Goal: Task Accomplishment & Management: Use online tool/utility

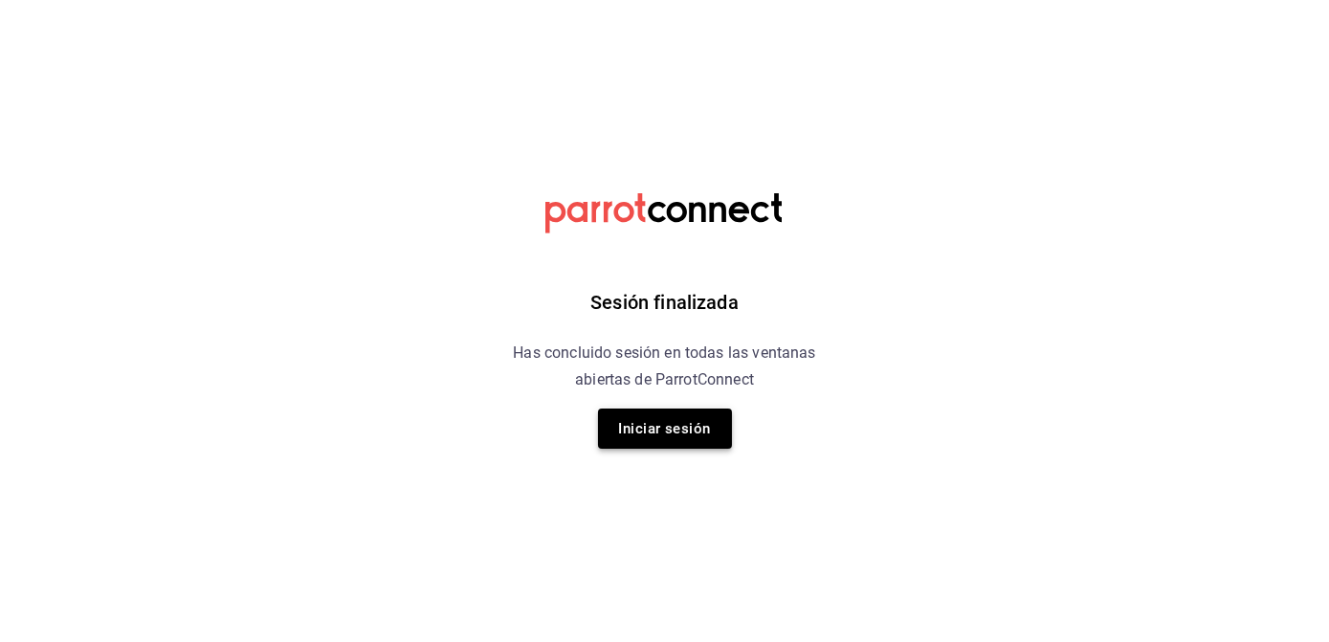
click at [677, 421] on button "Iniciar sesión" at bounding box center [665, 429] width 134 height 40
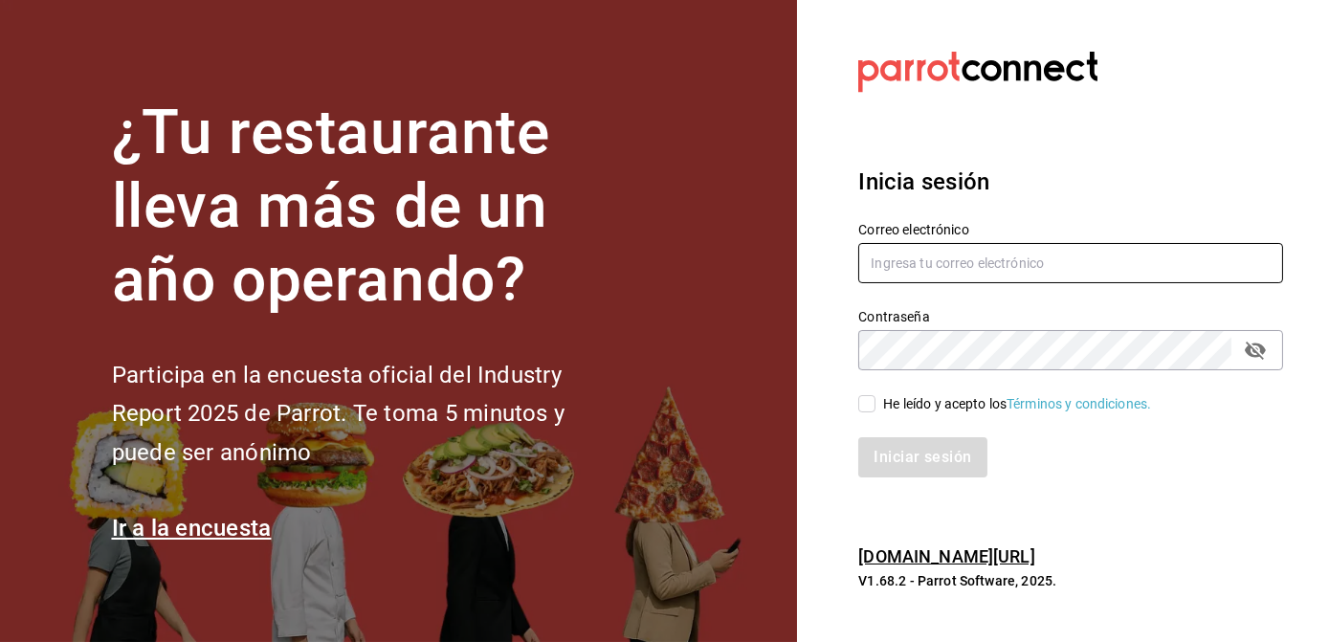
type input "akashisushixpress@gmail.com"
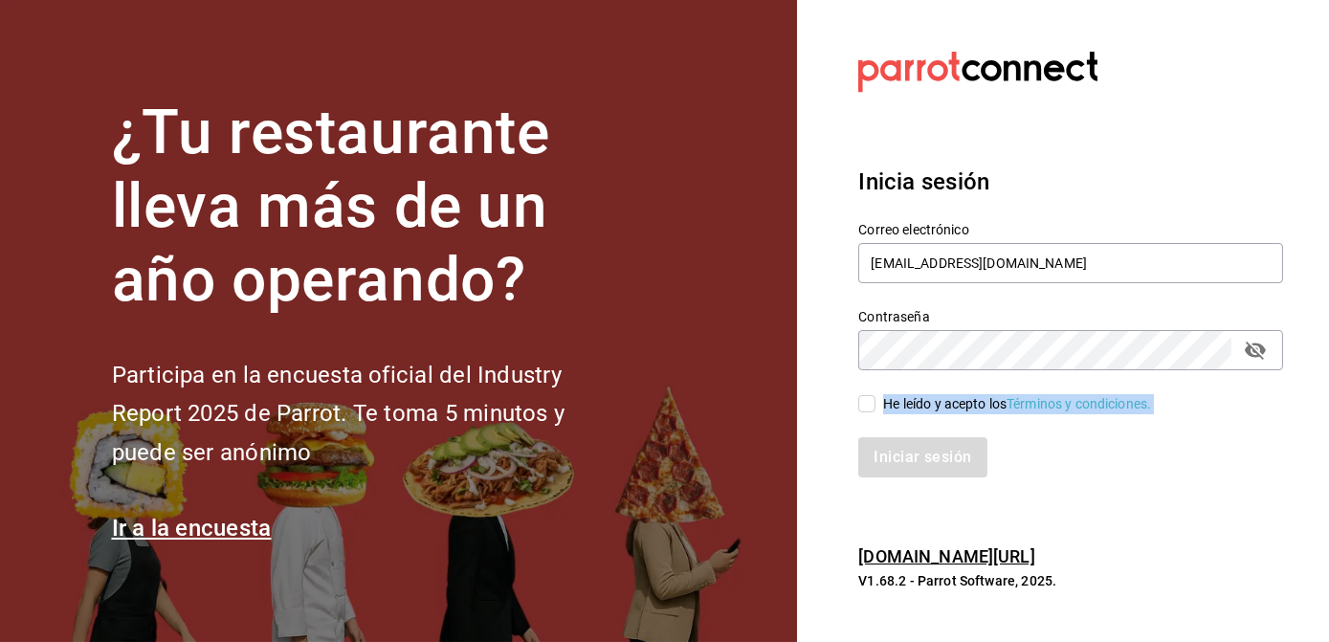
drag, startPoint x: 878, startPoint y: 417, endPoint x: 870, endPoint y: 399, distance: 19.7
click at [870, 399] on div "Correo electrónico akashisushixpress@gmail.com Contraseña Contraseña He leído y…" at bounding box center [1060, 338] width 448 height 279
click at [870, 399] on input "He leído y acepto los Términos y condiciones." at bounding box center [867, 403] width 17 height 17
checkbox input "true"
click at [888, 448] on button "Iniciar sesión" at bounding box center [924, 457] width 130 height 40
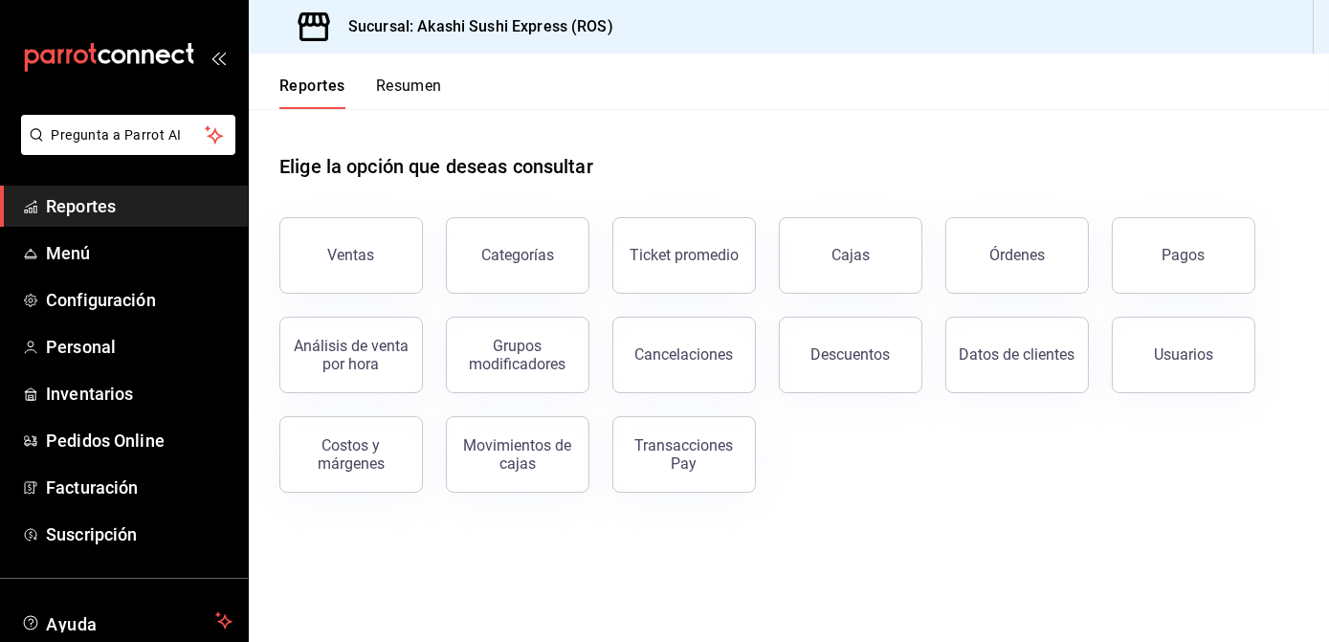
click at [974, 294] on div "Datos de clientes" at bounding box center [1006, 344] width 167 height 100
click at [993, 279] on button "Órdenes" at bounding box center [1018, 255] width 144 height 77
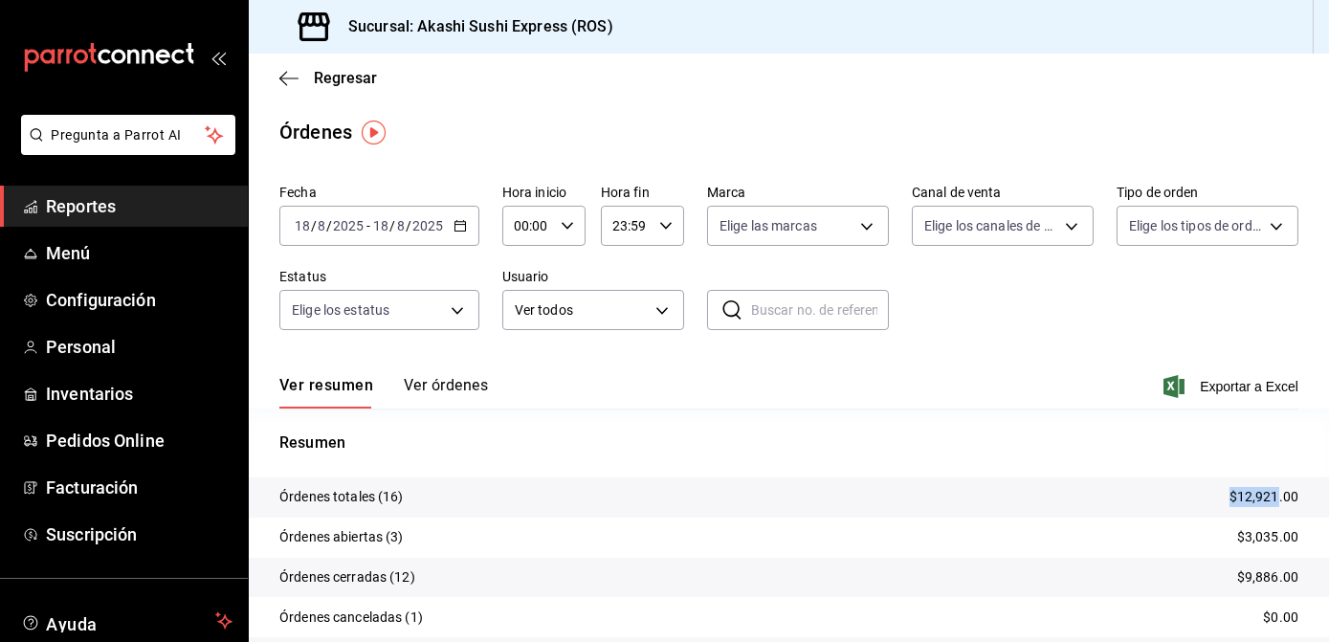
drag, startPoint x: 1264, startPoint y: 497, endPoint x: 1204, endPoint y: 506, distance: 61.1
click at [1204, 506] on tr "Órdenes totales (16) $12,921.00" at bounding box center [789, 498] width 1081 height 40
drag, startPoint x: 1204, startPoint y: 506, endPoint x: 1199, endPoint y: 487, distance: 19.7
click at [1199, 487] on tr "Órdenes totales (16) $12,921.00" at bounding box center [789, 498] width 1081 height 40
click at [1257, 497] on p "$12,921.00" at bounding box center [1264, 497] width 69 height 20
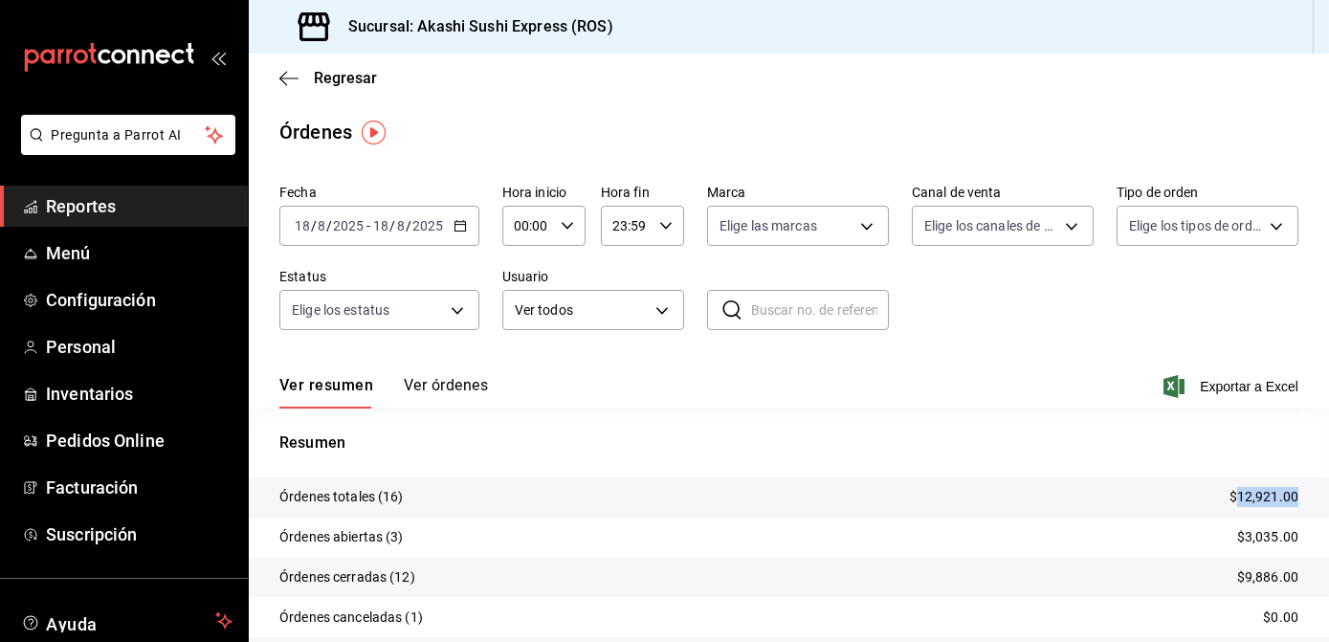
click at [1257, 497] on p "$12,921.00" at bounding box center [1264, 497] width 69 height 20
click at [1149, 459] on div "Resumen Órdenes totales (16) $12,921.00 Órdenes abiertas (3) $3,035.00 Órdenes …" at bounding box center [789, 566] width 1081 height 269
